Goal: Information Seeking & Learning: Learn about a topic

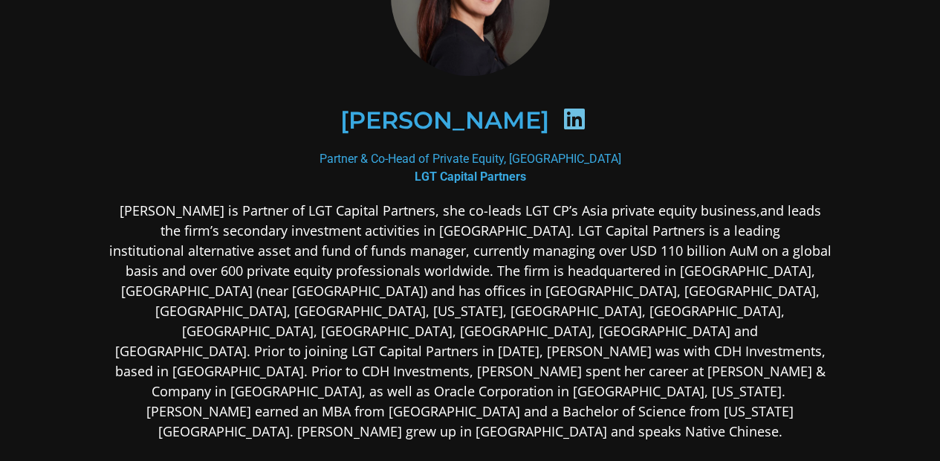
scroll to position [139, 0]
click at [578, 224] on p "[PERSON_NAME] is Partner of LGT Capital Partners, she co-leads LGT CP’s Asia pr…" at bounding box center [470, 320] width 722 height 241
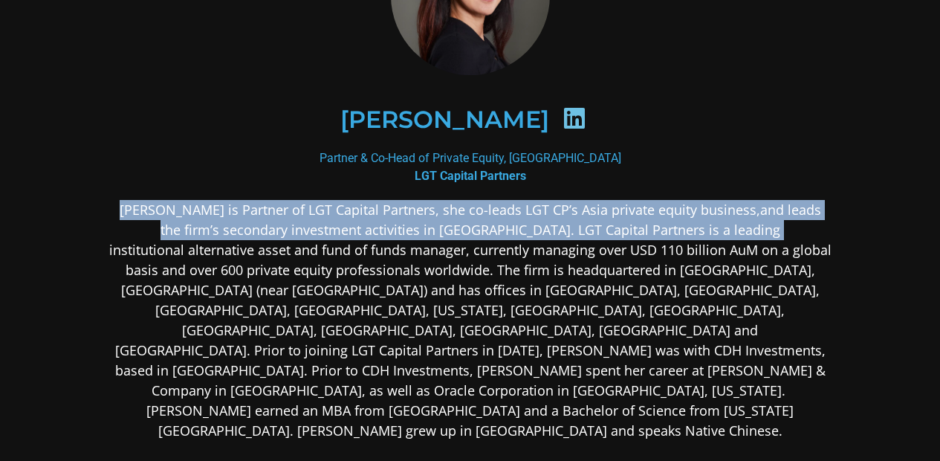
click at [578, 224] on p "[PERSON_NAME] is Partner of LGT Capital Partners, she co-leads LGT CP’s Asia pr…" at bounding box center [470, 320] width 722 height 241
click at [565, 259] on p "[PERSON_NAME] is Partner of LGT Capital Partners, she co-leads LGT CP’s Asia pr…" at bounding box center [470, 320] width 722 height 241
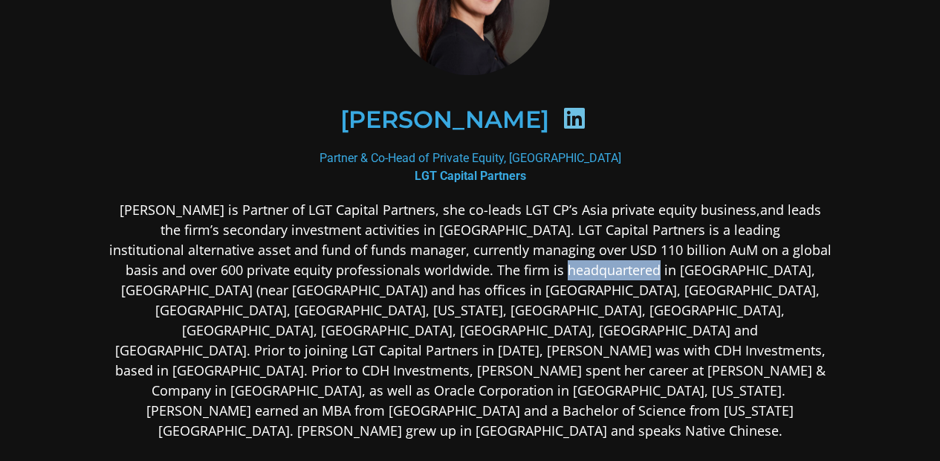
click at [565, 259] on p "[PERSON_NAME] is Partner of LGT Capital Partners, she co-leads LGT CP’s Asia pr…" at bounding box center [470, 320] width 722 height 241
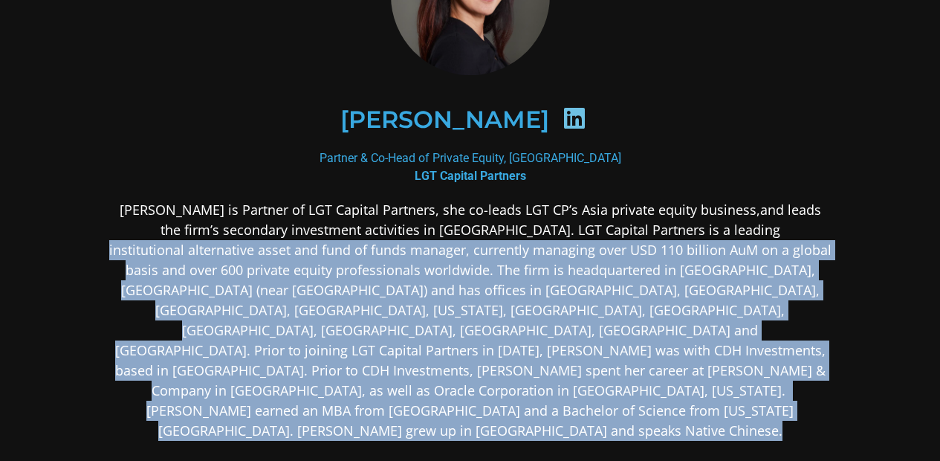
click at [565, 259] on p "[PERSON_NAME] is Partner of LGT Capital Partners, she co-leads LGT CP’s Asia pr…" at bounding box center [470, 320] width 722 height 241
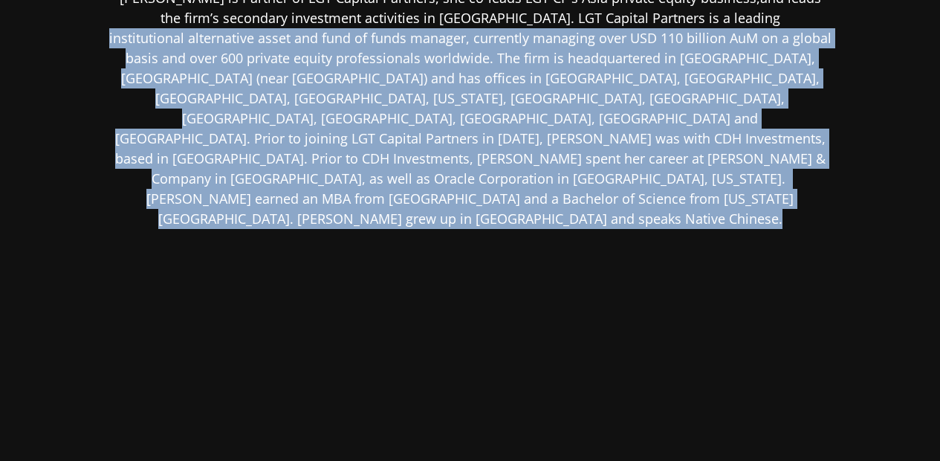
scroll to position [252, 0]
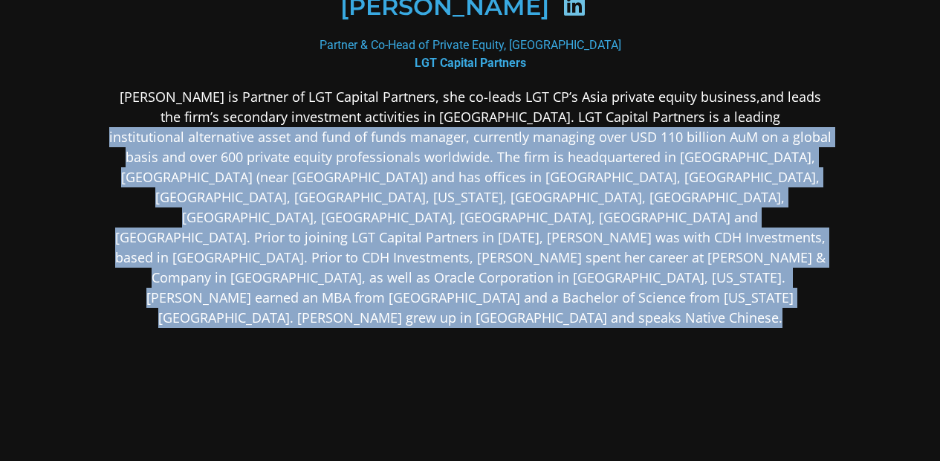
click at [565, 259] on p "[PERSON_NAME] is Partner of LGT Capital Partners, she co-leads LGT CP’s Asia pr…" at bounding box center [470, 207] width 722 height 241
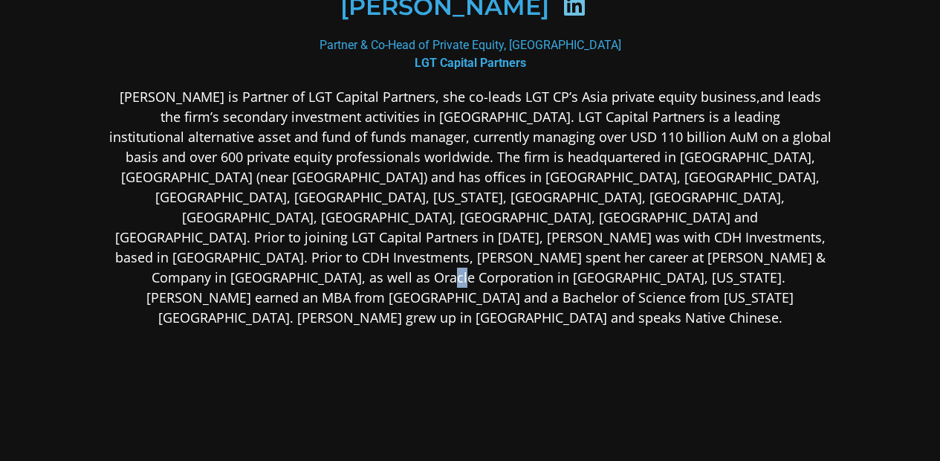
click at [565, 259] on p "[PERSON_NAME] is Partner of LGT Capital Partners, she co-leads LGT CP’s Asia pr…" at bounding box center [470, 207] width 722 height 241
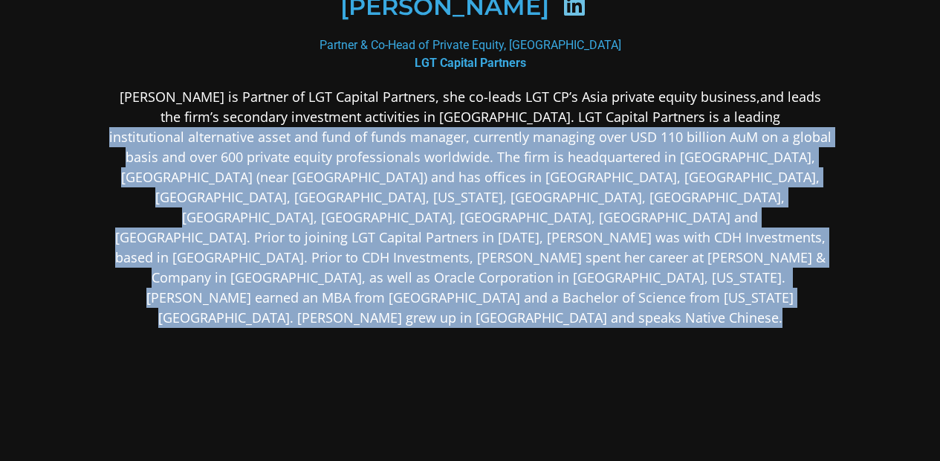
click at [565, 259] on p "[PERSON_NAME] is Partner of LGT Capital Partners, she co-leads LGT CP’s Asia pr…" at bounding box center [470, 207] width 722 height 241
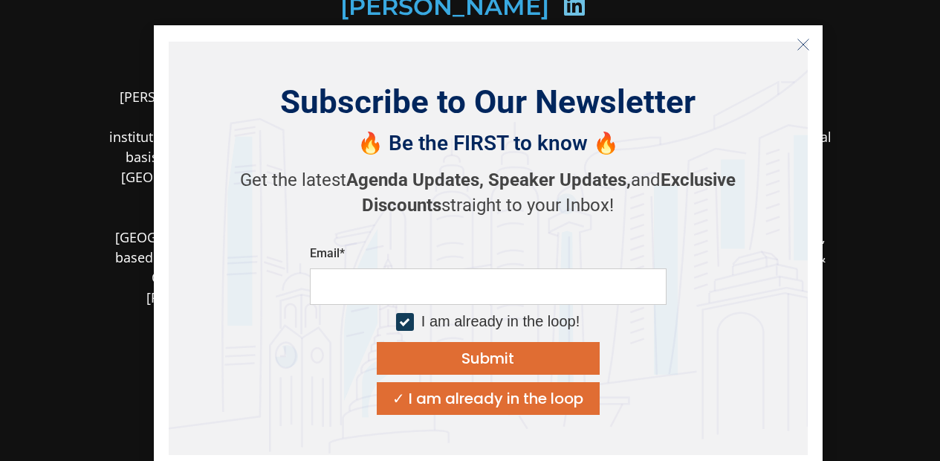
click at [807, 39] on icon "Close" at bounding box center [802, 44] width 13 height 13
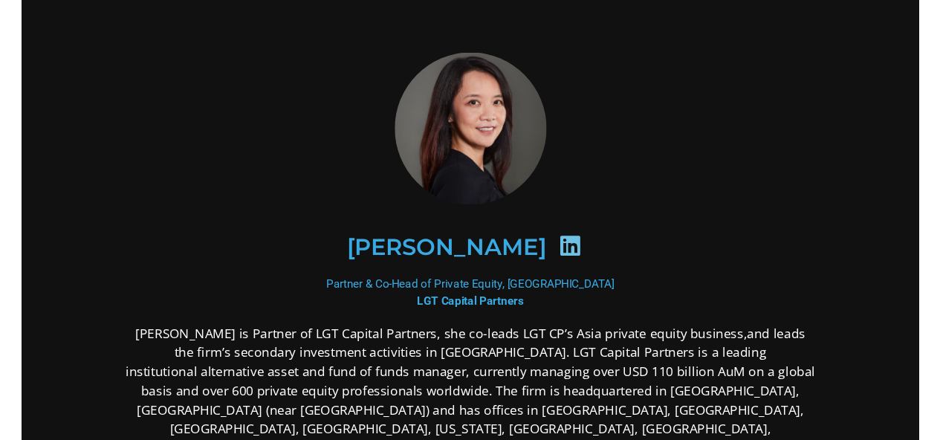
scroll to position [0, 0]
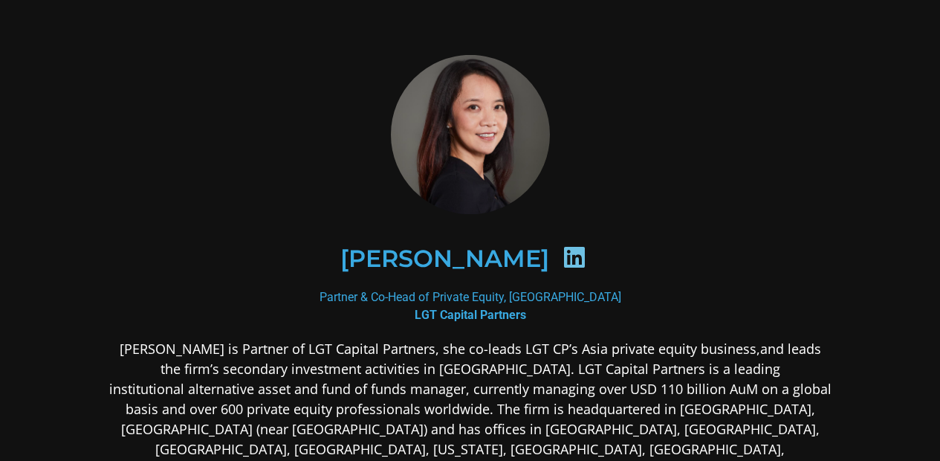
click at [448, 304] on div "Partner & Co-Head of Private Equity, Asia Pacific LGT Capital Partners" at bounding box center [470, 306] width 722 height 36
click at [437, 293] on div "Partner & Co-Head of Private Equity, Asia Pacific LGT Capital Partners" at bounding box center [470, 306] width 722 height 36
click at [437, 314] on b "LGT Capital Partners" at bounding box center [469, 315] width 111 height 14
click at [496, 264] on h2 "[PERSON_NAME]" at bounding box center [444, 259] width 209 height 24
click at [562, 264] on icon at bounding box center [574, 257] width 24 height 24
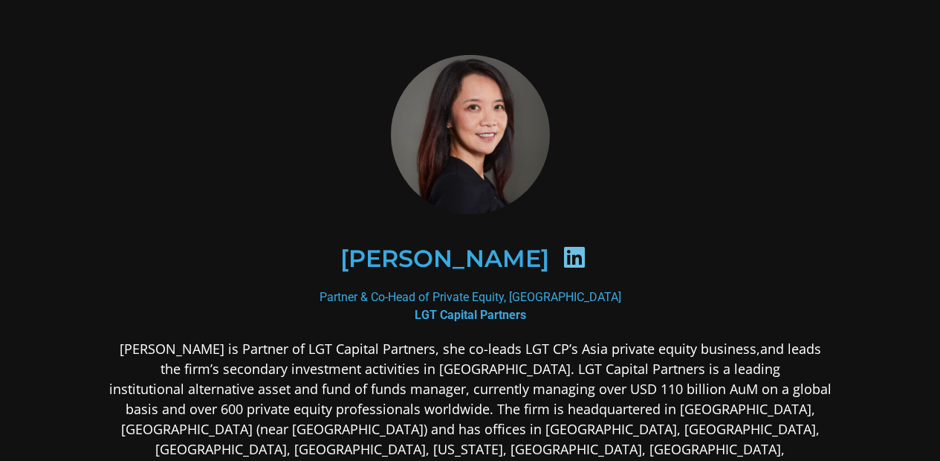
click at [602, 178] on div at bounding box center [470, 134] width 722 height 159
